Goal: Task Accomplishment & Management: Use online tool/utility

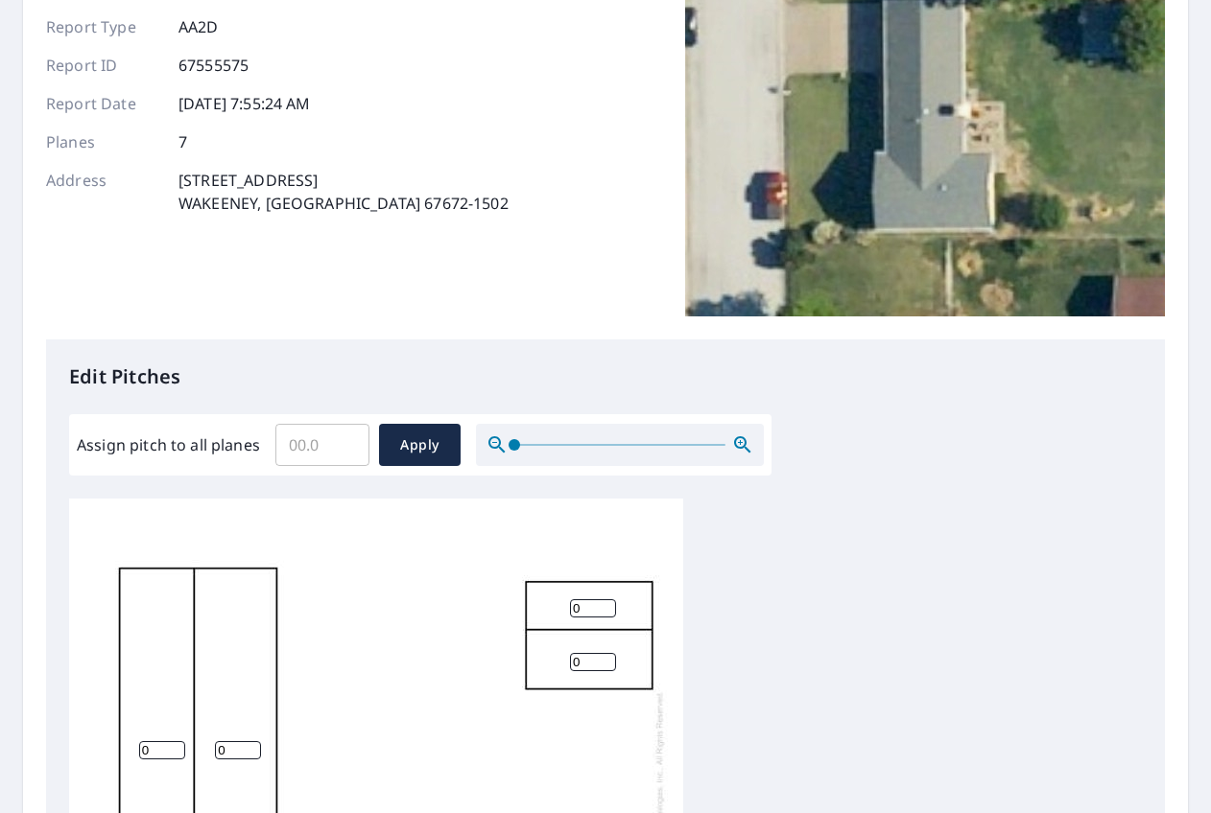
scroll to position [256, 0]
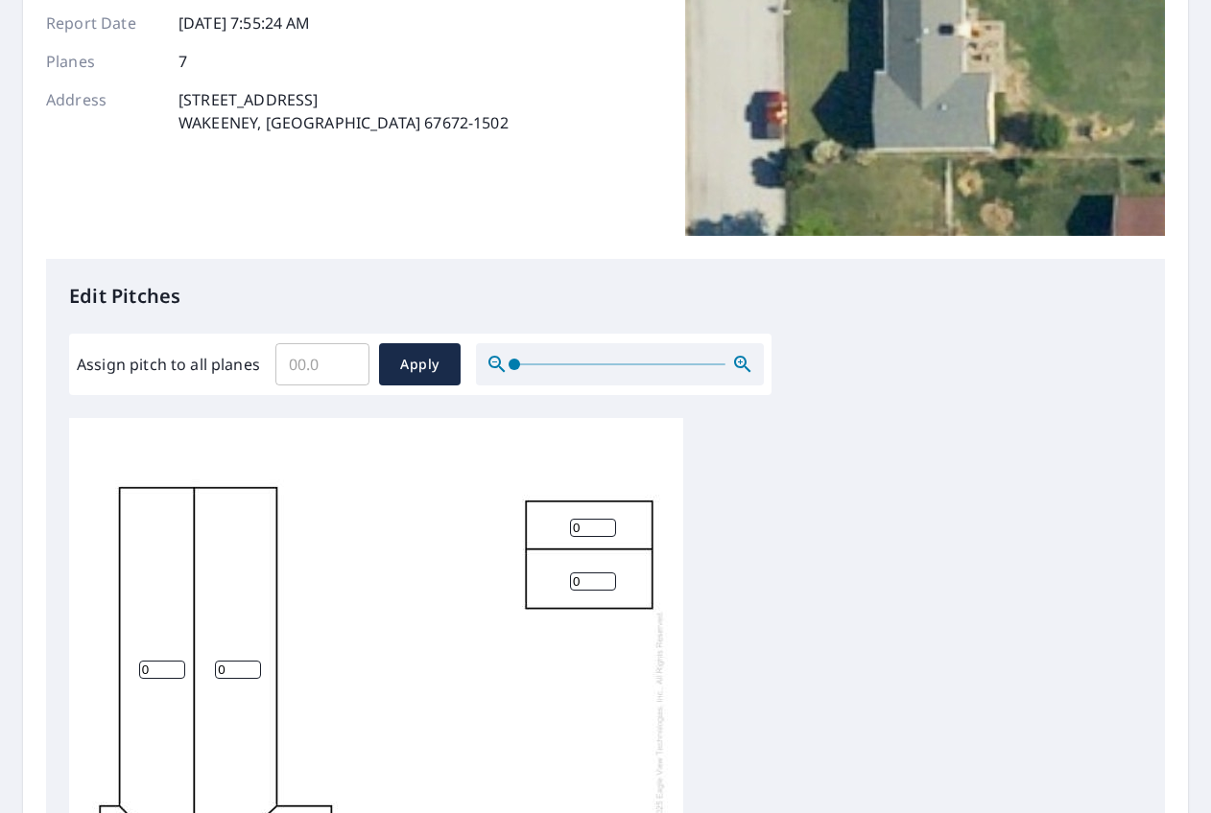
click at [363, 360] on input "Assign pitch to all planes" at bounding box center [322, 365] width 94 height 54
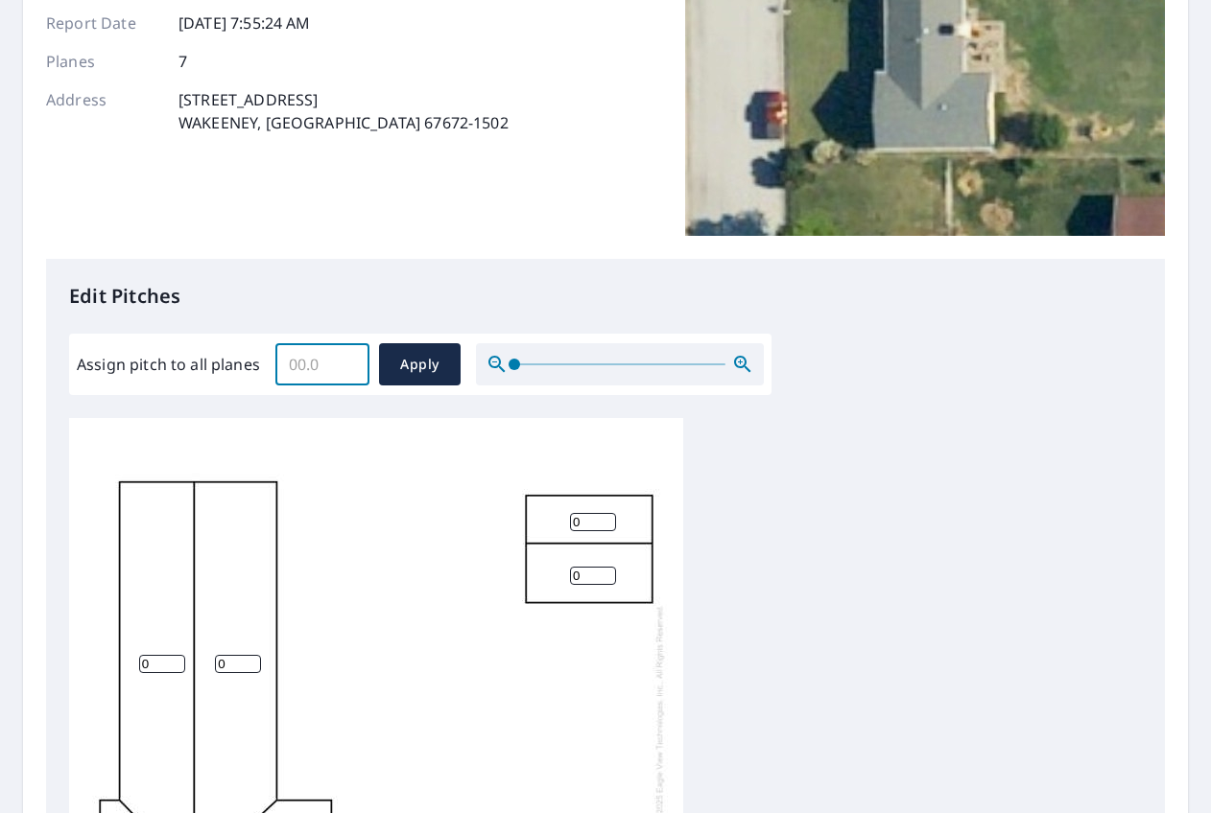
scroll to position [20, 0]
click at [306, 371] on input "Assign pitch to all planes" at bounding box center [322, 365] width 94 height 54
type input "4"
click at [825, 463] on div "0 0 0 0 0 0 0" at bounding box center [605, 719] width 1072 height 602
click at [424, 360] on span "Apply" at bounding box center [419, 365] width 51 height 24
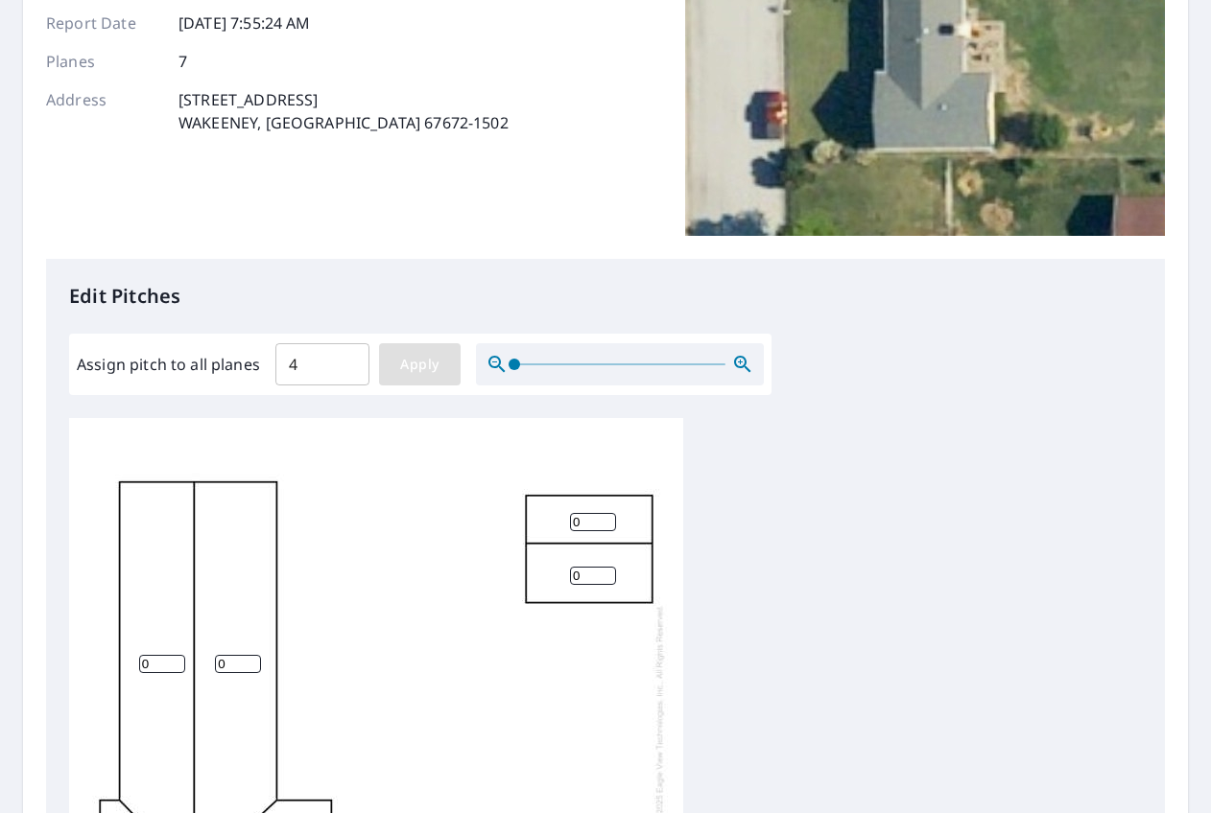
type input "4"
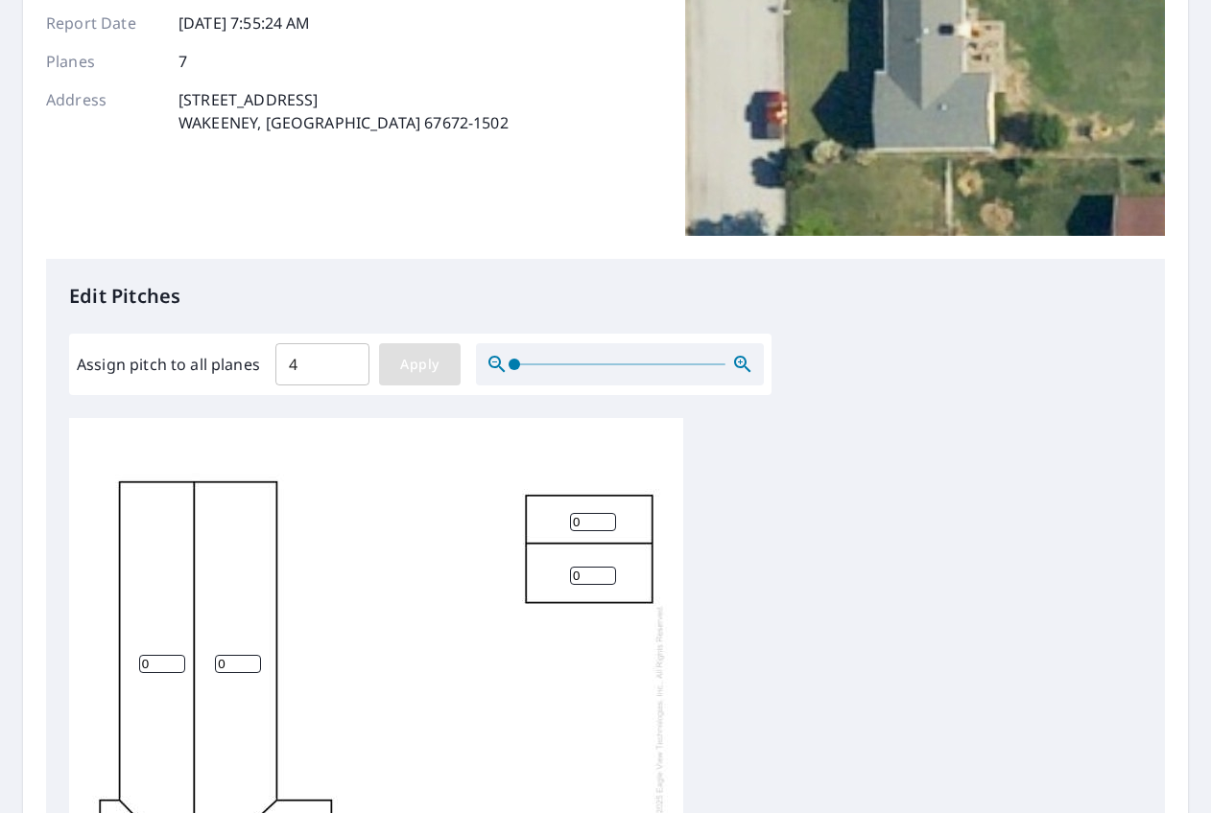
type input "4"
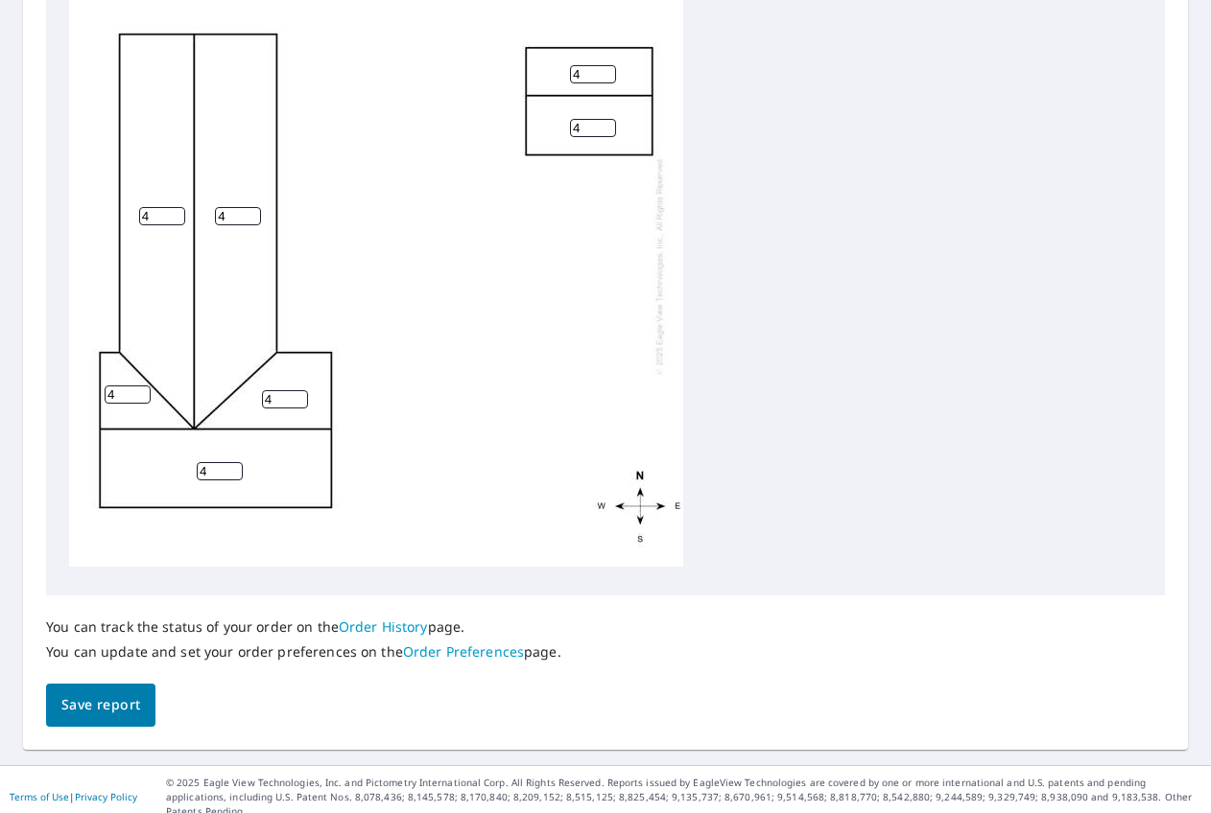
scroll to position [705, 0]
click at [97, 709] on span "Save report" at bounding box center [100, 705] width 79 height 24
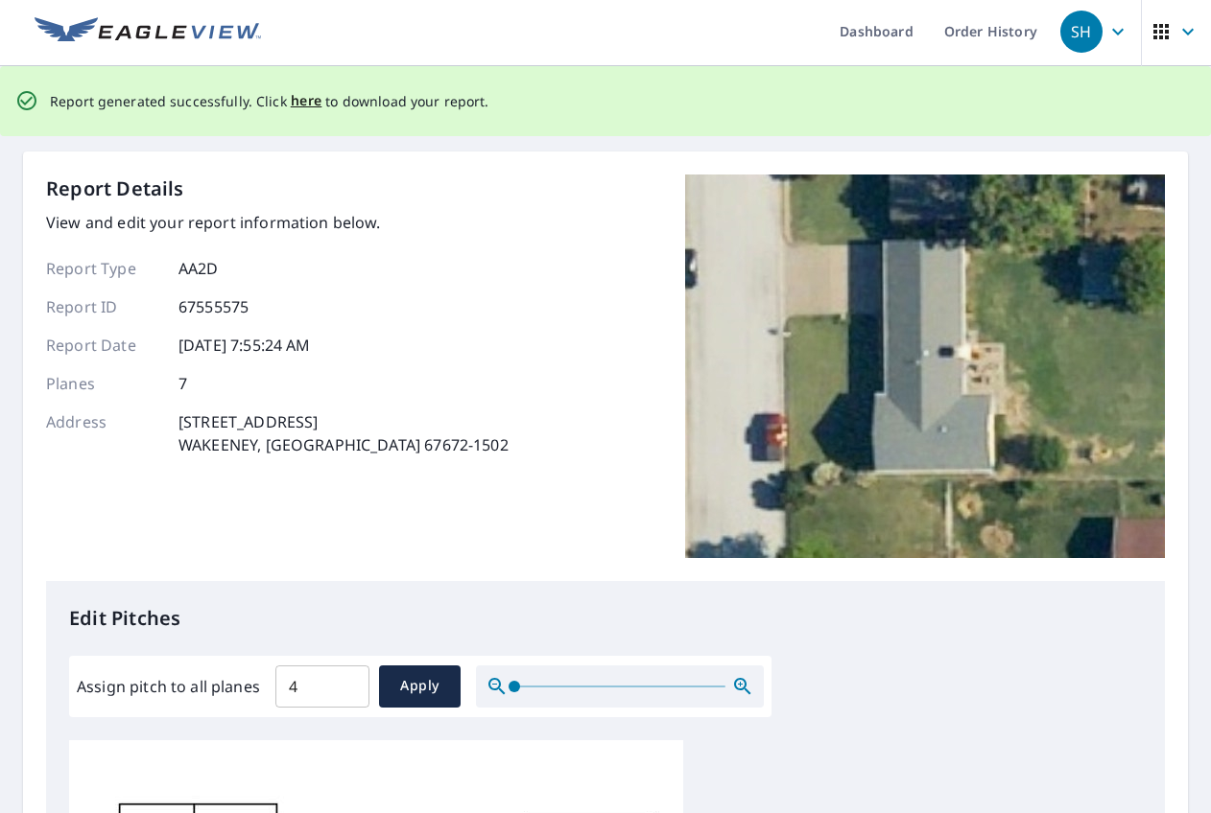
scroll to position [0, 0]
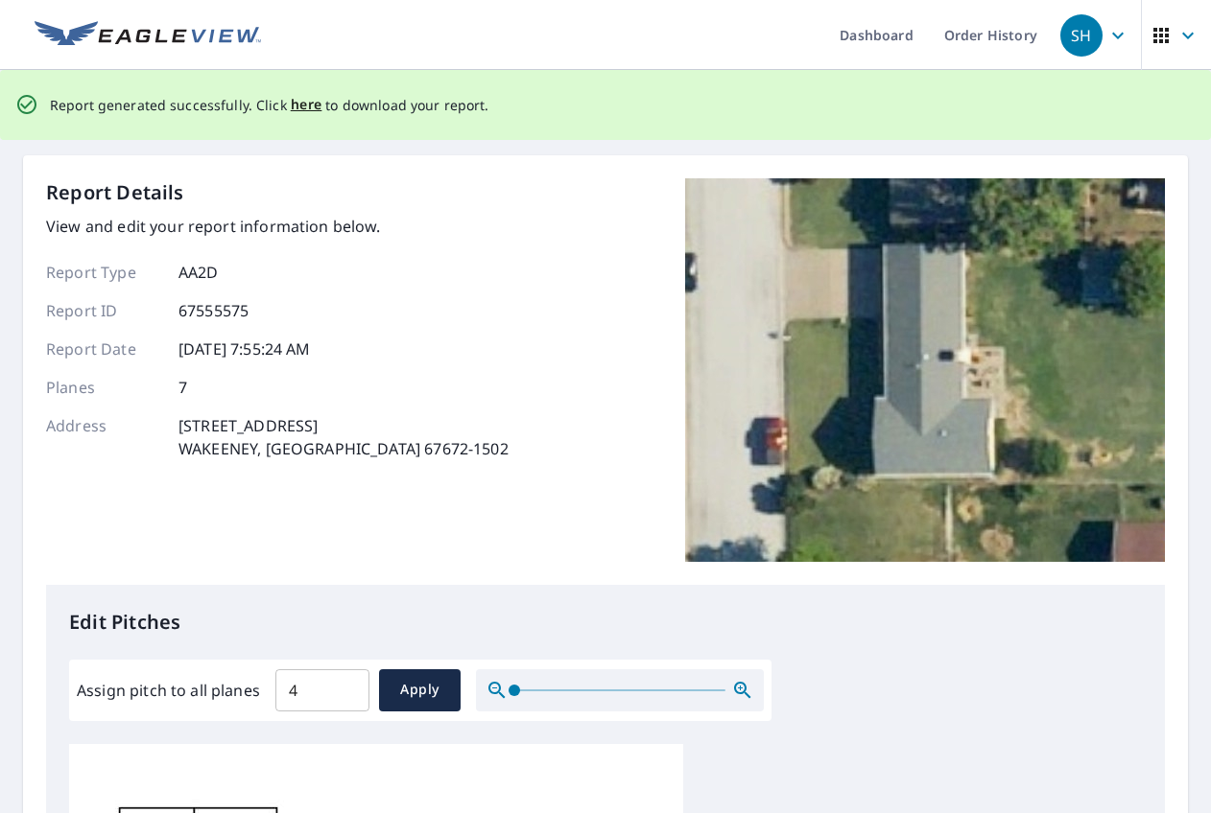
click at [293, 102] on span "here" at bounding box center [307, 105] width 32 height 24
